Goal: Task Accomplishment & Management: Manage account settings

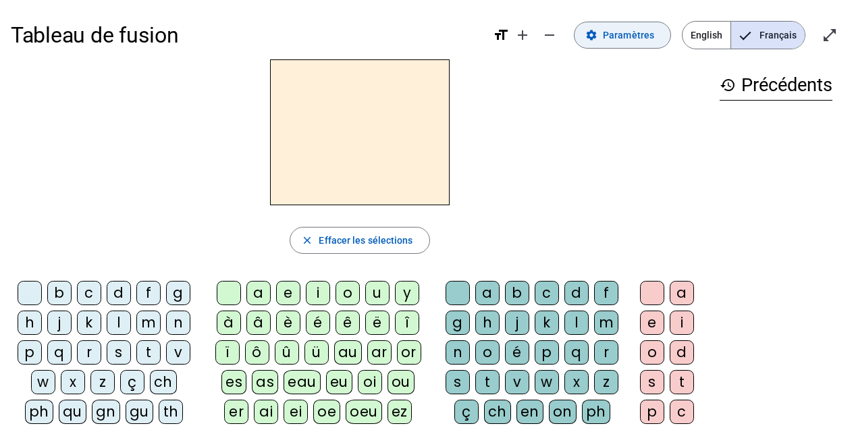
click at [632, 40] on span "Paramètres" at bounding box center [628, 35] width 51 height 16
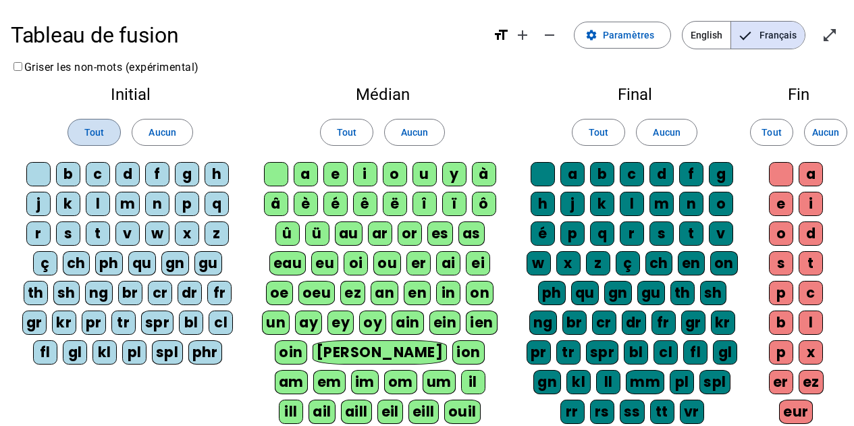
click at [105, 135] on span at bounding box center [94, 132] width 52 height 32
click at [331, 130] on span at bounding box center [347, 132] width 52 height 32
click at [609, 134] on span at bounding box center [598, 132] width 52 height 32
click at [774, 134] on span "Tout" at bounding box center [771, 132] width 20 height 16
click at [549, 34] on mat-icon "remove" at bounding box center [549, 35] width 16 height 16
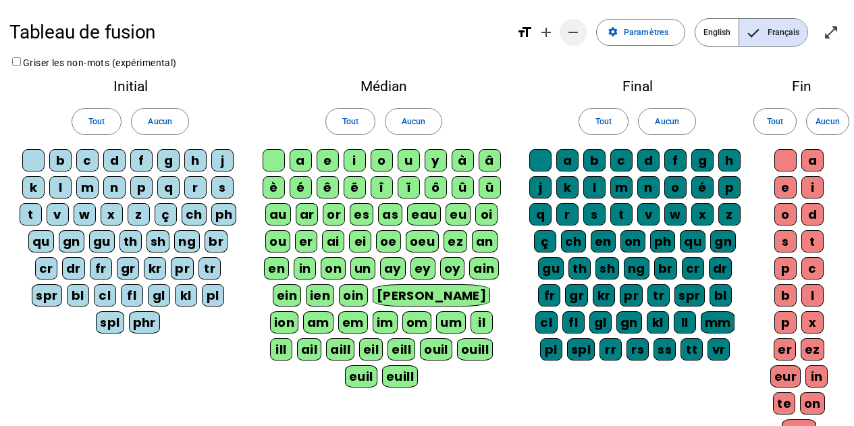
click at [549, 34] on mat-icon "add" at bounding box center [546, 32] width 16 height 16
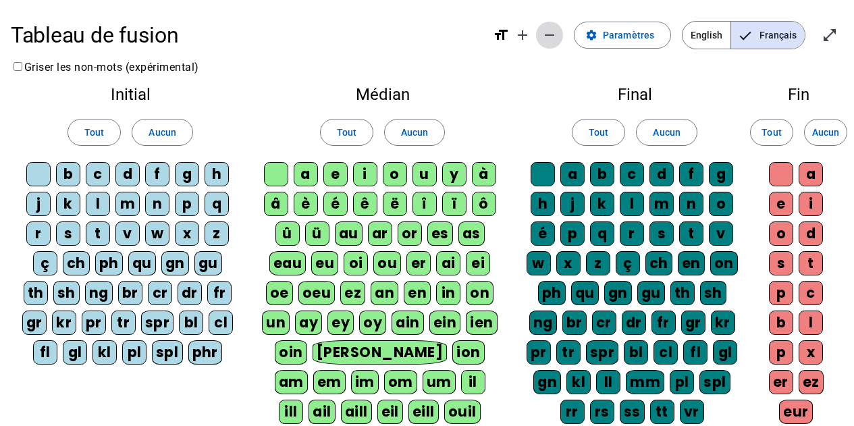
click at [554, 37] on mat-icon "remove" at bounding box center [549, 35] width 16 height 16
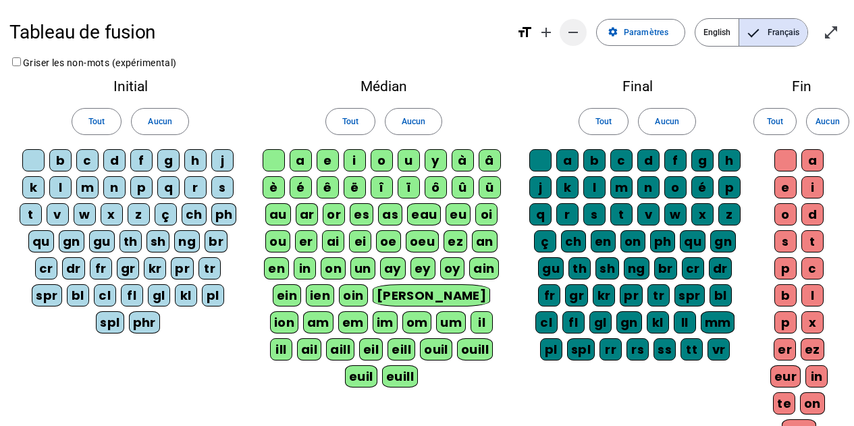
click at [581, 33] on mat-icon "remove" at bounding box center [573, 32] width 16 height 16
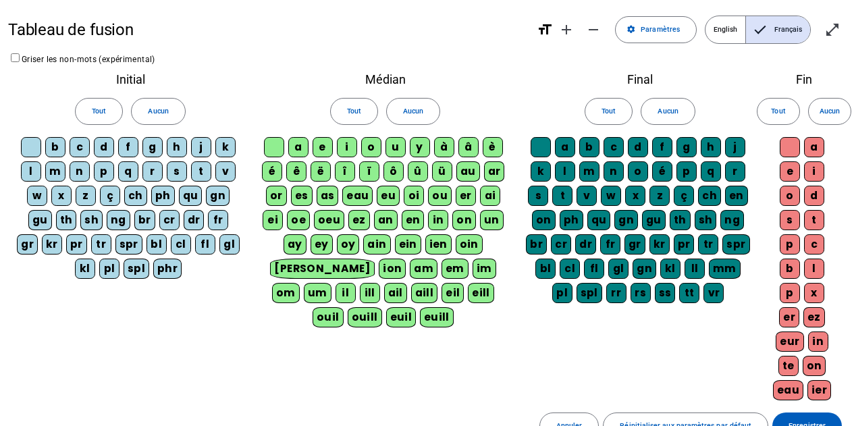
scroll to position [119, 0]
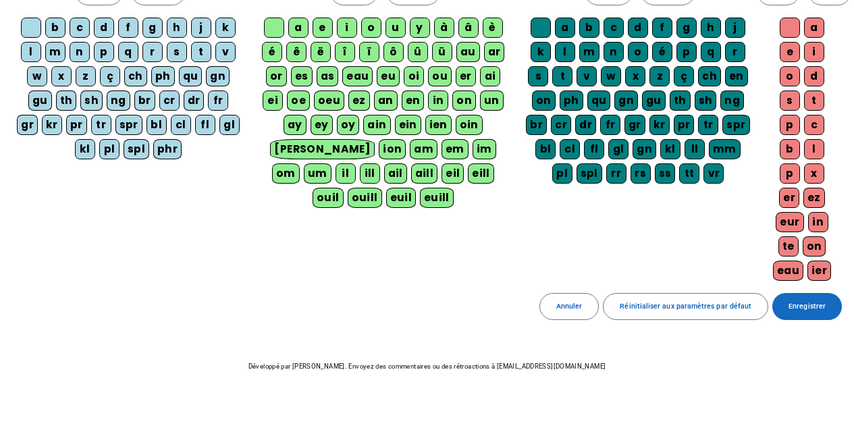
click at [824, 304] on span "Enregistrer" at bounding box center [806, 306] width 37 height 12
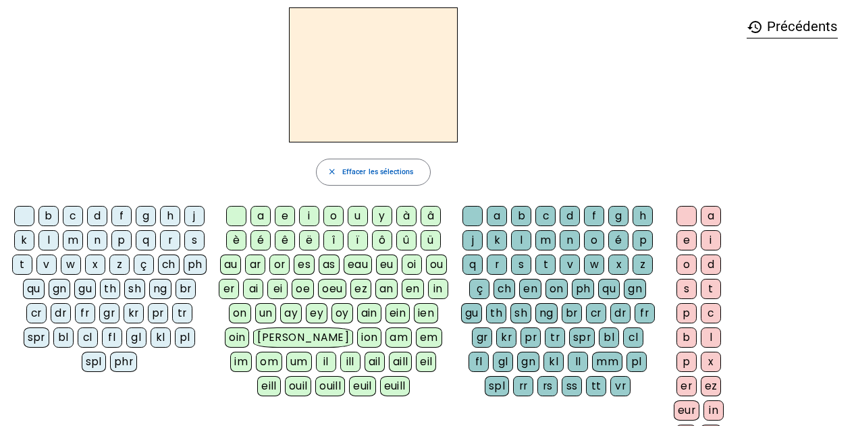
scroll to position [41, 0]
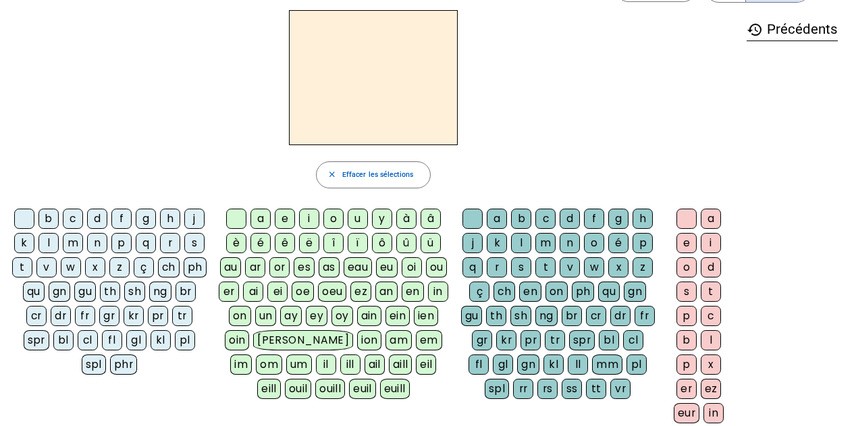
click at [75, 241] on div "m" at bounding box center [73, 243] width 20 height 20
click at [261, 219] on div "a" at bounding box center [260, 219] width 20 height 20
click at [51, 250] on div "l" at bounding box center [48, 243] width 20 height 20
click at [281, 217] on div "e" at bounding box center [285, 219] width 20 height 20
click at [103, 221] on div "d" at bounding box center [97, 219] width 20 height 20
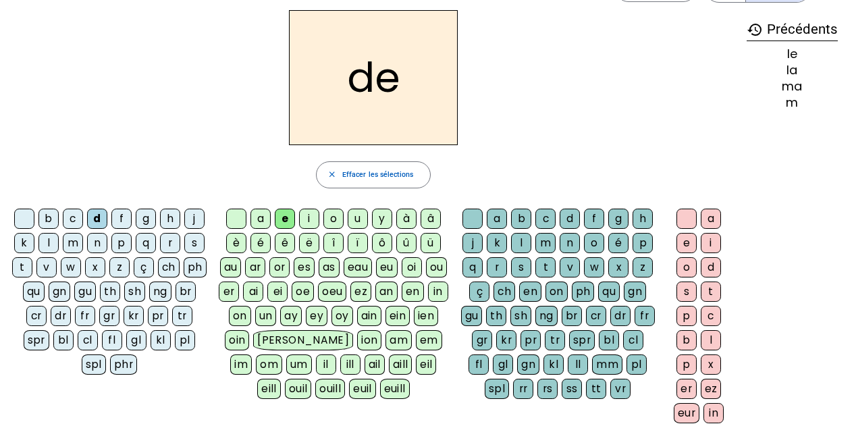
click at [354, 219] on div "u" at bounding box center [358, 219] width 20 height 20
click at [15, 267] on div "t" at bounding box center [22, 267] width 20 height 20
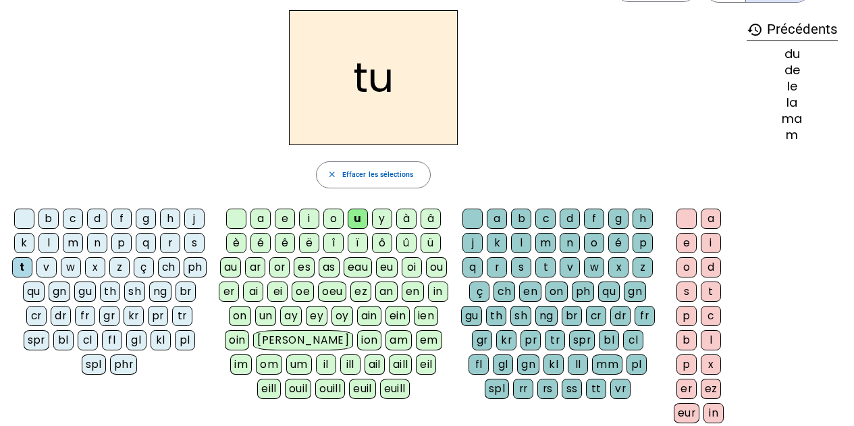
click at [267, 223] on div "a" at bounding box center [260, 219] width 20 height 20
click at [285, 219] on div "e" at bounding box center [285, 219] width 20 height 20
click at [80, 241] on div "m" at bounding box center [73, 243] width 20 height 20
